Goal: Transaction & Acquisition: Subscribe to service/newsletter

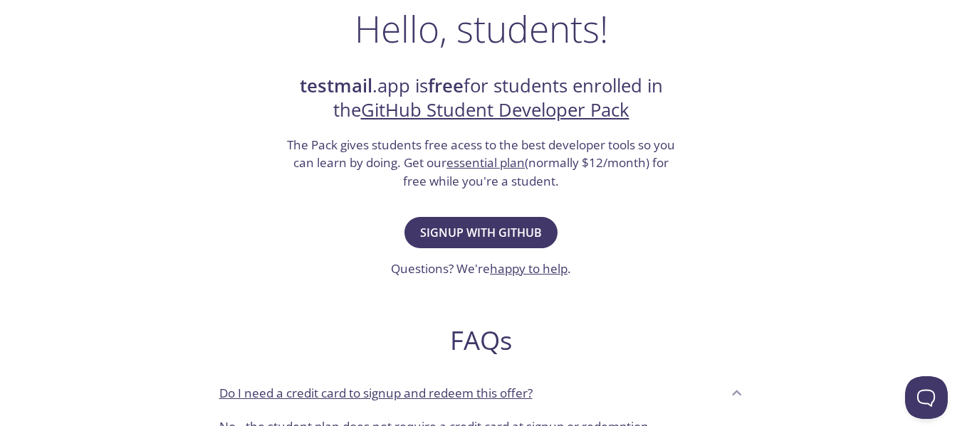
scroll to position [238, 0]
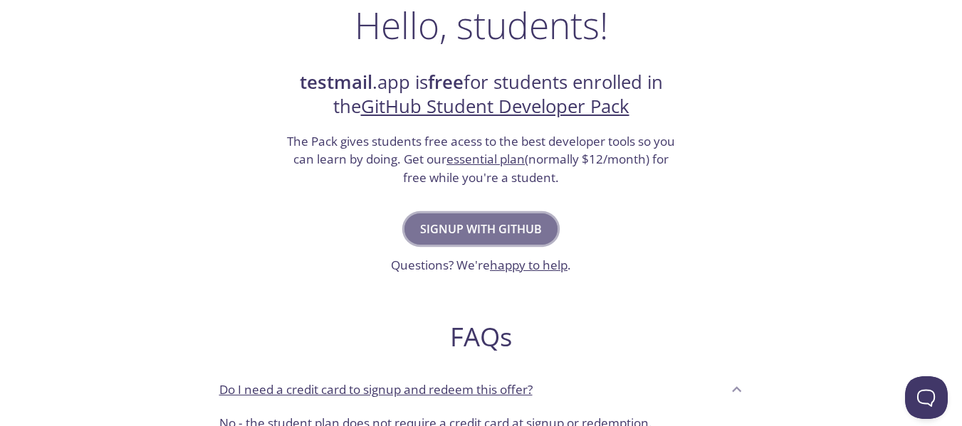
click at [481, 219] on span "Signup with GitHub" at bounding box center [481, 229] width 122 height 20
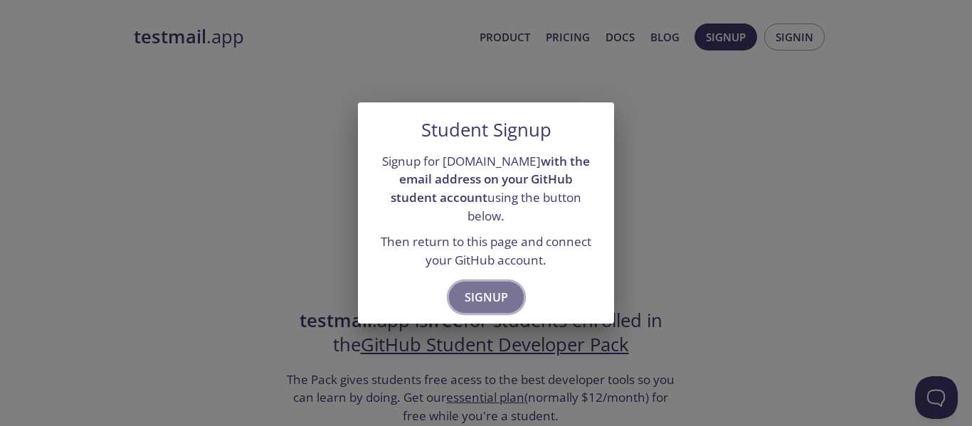
click at [488, 288] on span "Signup" at bounding box center [486, 298] width 43 height 20
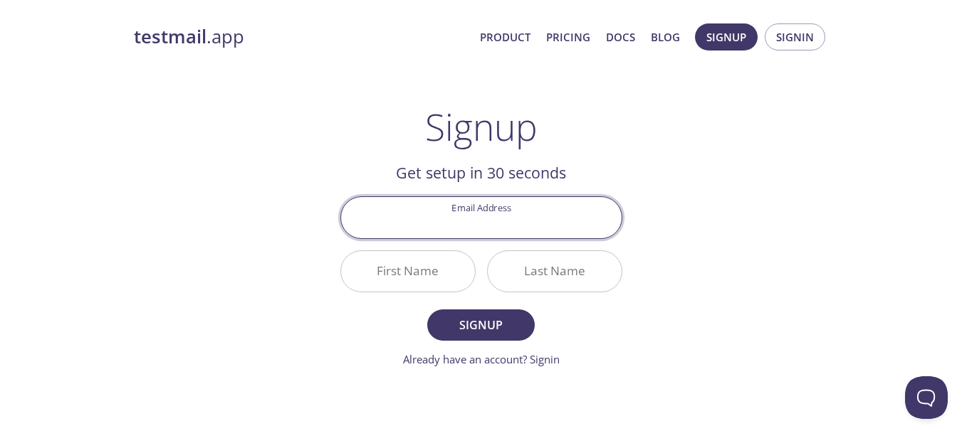
click at [481, 221] on input "Email Address" at bounding box center [481, 217] width 280 height 41
type input "[EMAIL_ADDRESS][DOMAIN_NAME]"
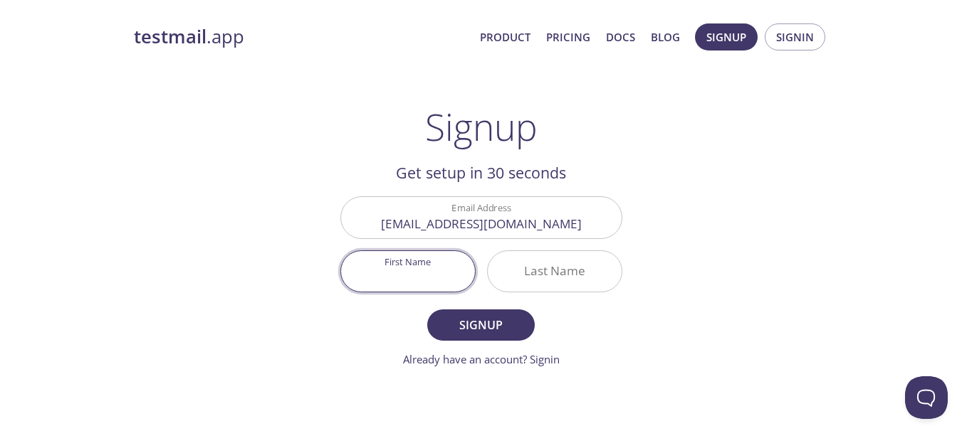
click at [441, 287] on input "First Name" at bounding box center [408, 271] width 134 height 41
type input "Preet"
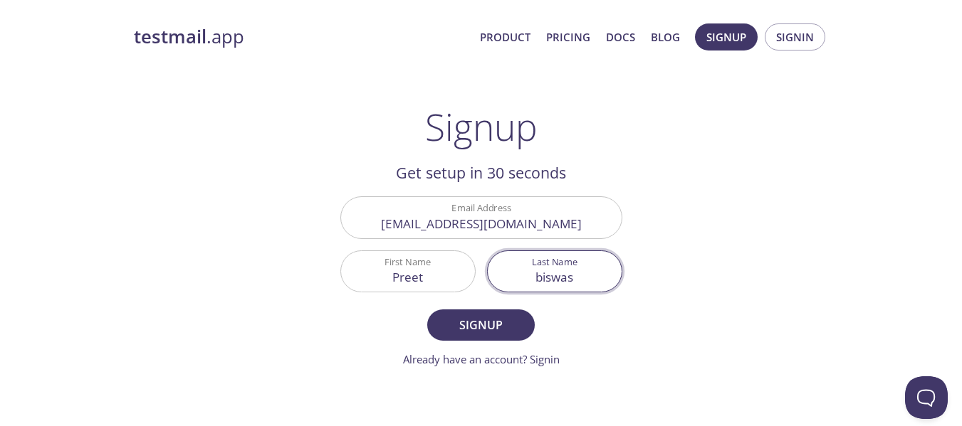
type input "biswas"
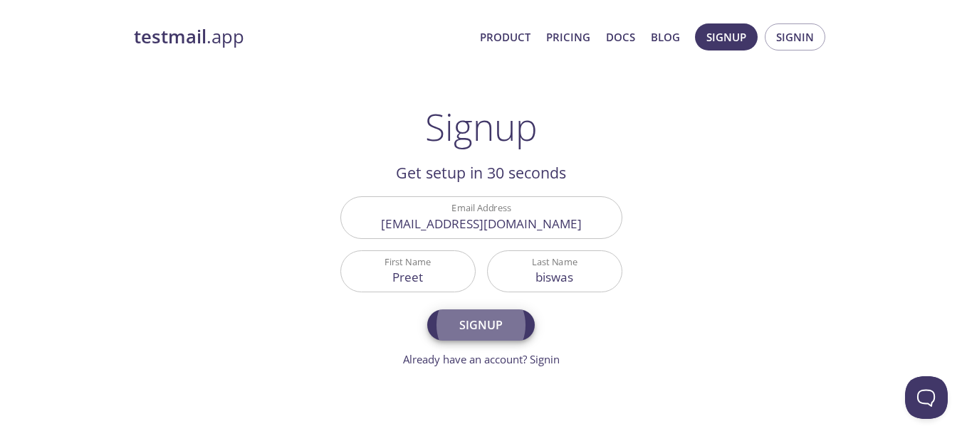
click at [427, 310] on button "Signup" at bounding box center [480, 325] width 107 height 31
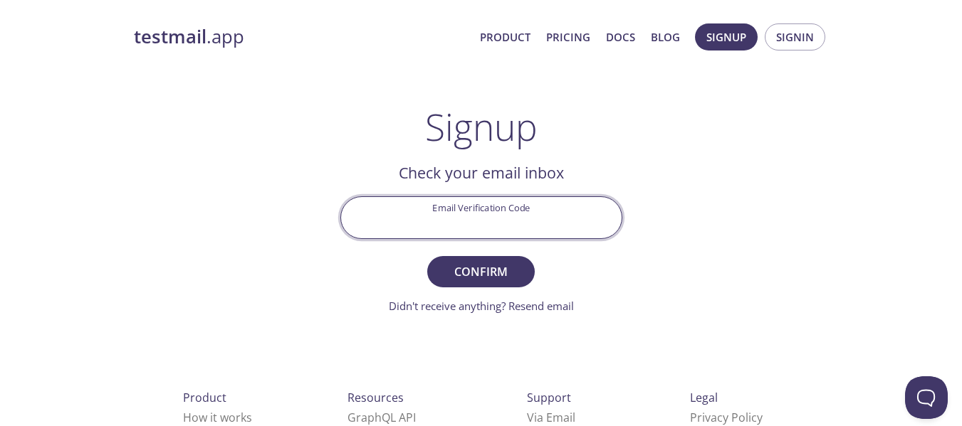
click at [497, 221] on input "Email Verification Code" at bounding box center [481, 217] width 280 height 41
paste input "ZTVDTZ4"
type input "ZTVDTZ4"
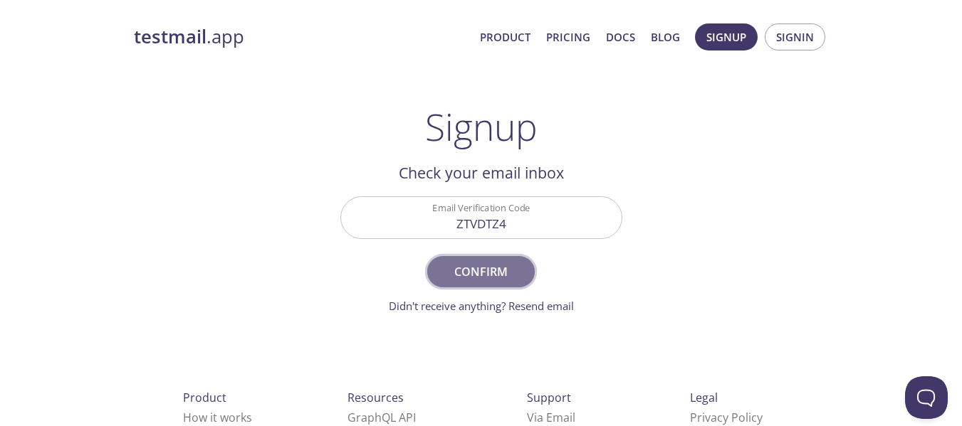
click at [478, 281] on span "Confirm" at bounding box center [480, 272] width 75 height 20
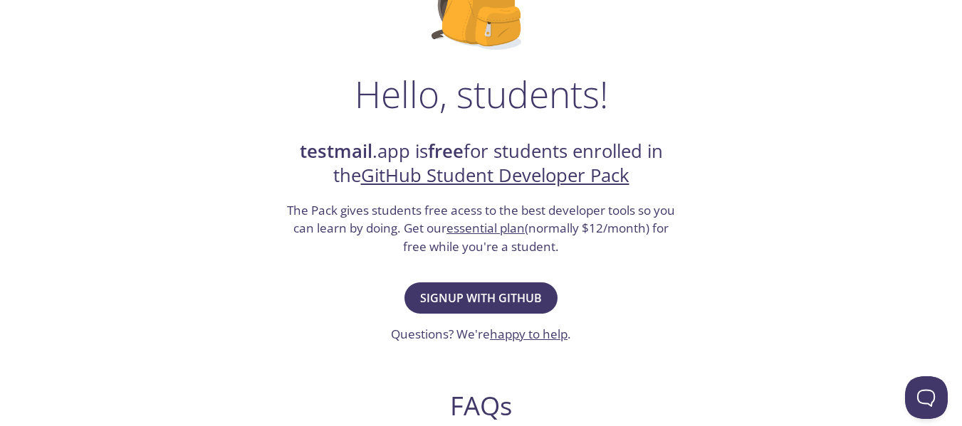
scroll to position [170, 0]
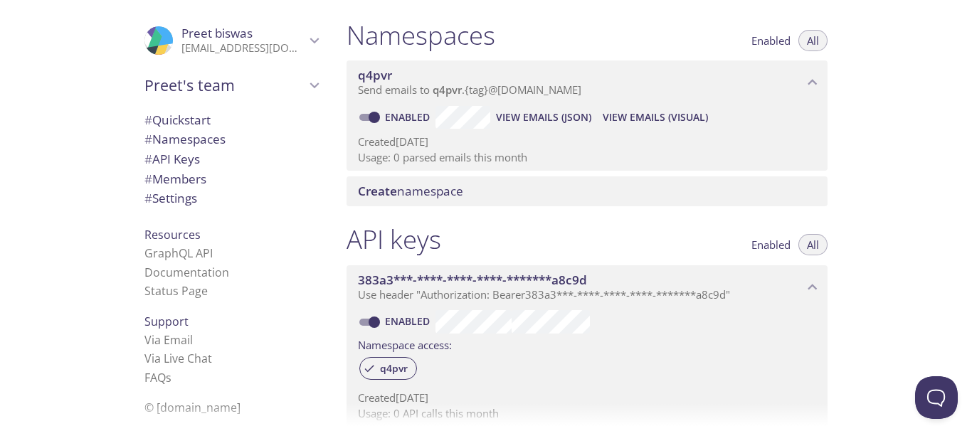
scroll to position [162, 0]
click at [552, 116] on span "View Emails (JSON)" at bounding box center [543, 116] width 95 height 17
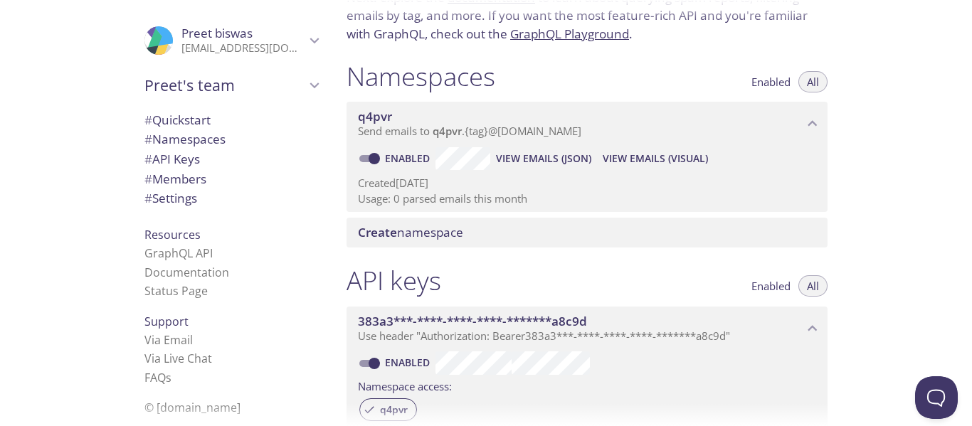
scroll to position [0, 0]
